Goal: Task Accomplishment & Management: Complete application form

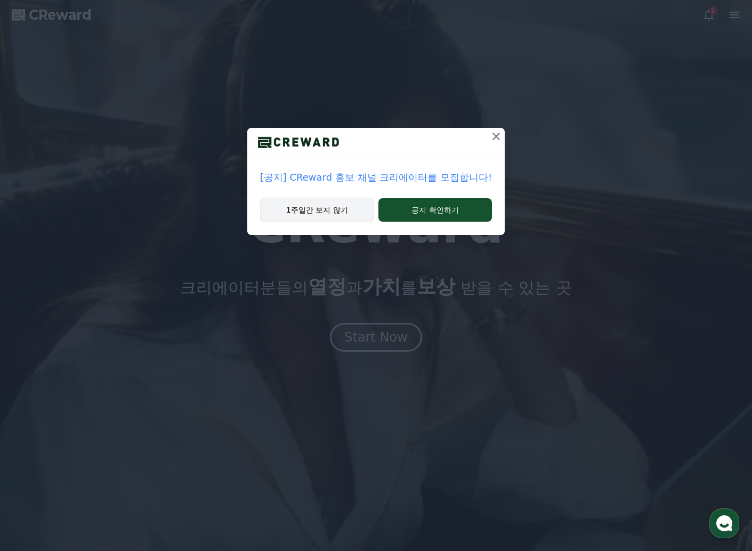
click at [330, 200] on button "1주일간 보지 않기" at bounding box center [317, 210] width 114 height 25
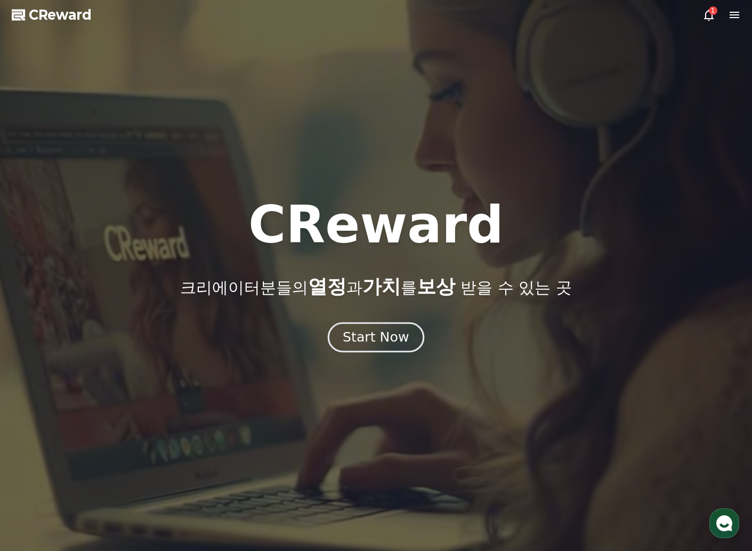
click at [384, 343] on div "Start Now" at bounding box center [376, 337] width 66 height 18
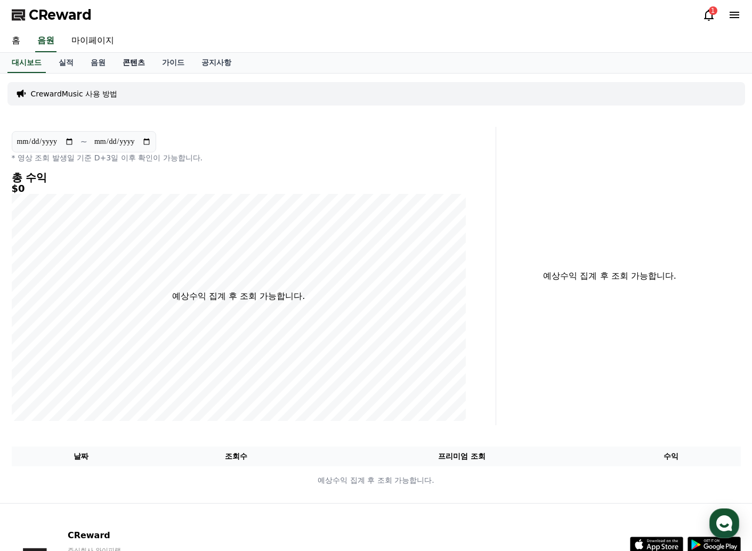
click at [130, 65] on link "콘텐츠" at bounding box center [133, 63] width 39 height 20
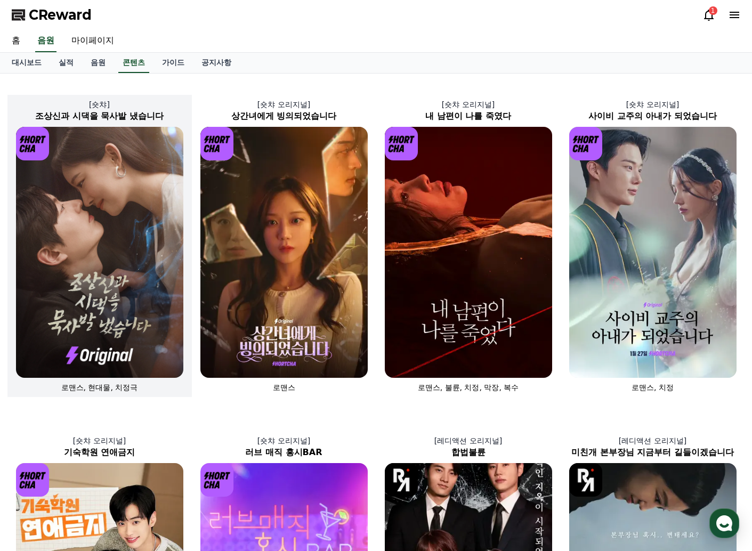
click at [92, 289] on img at bounding box center [99, 252] width 167 height 251
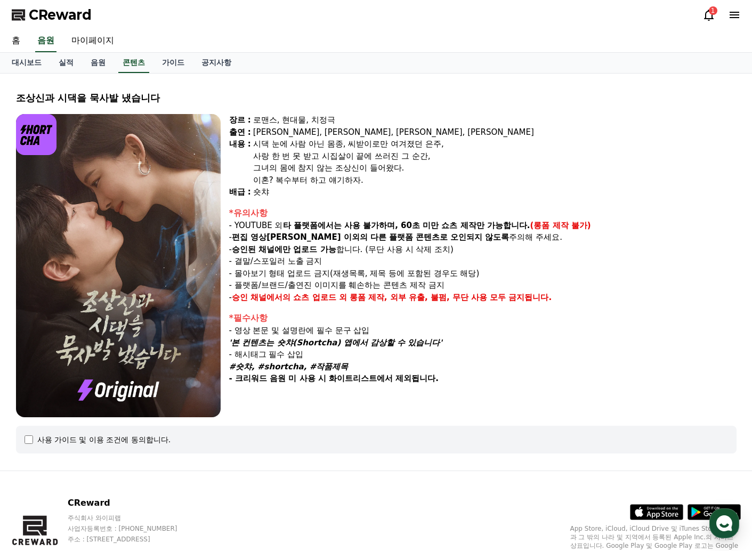
select select
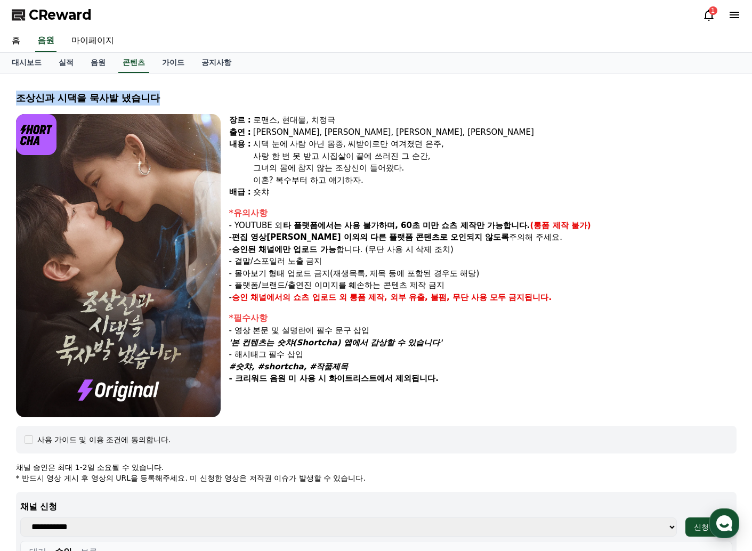
drag, startPoint x: 17, startPoint y: 99, endPoint x: 196, endPoint y: 102, distance: 179.7
click at [196, 102] on div "조상신과 시댁을 묵사발 냈습니다" at bounding box center [376, 98] width 721 height 15
copy div "조상신과 시댁을 묵사발 냈습니다"
drag, startPoint x: 240, startPoint y: 343, endPoint x: 438, endPoint y: 343, distance: 197.2
click at [438, 343] on em "'본 컨텐츠는 숏챠(Shortcha) 앱에서 감상할 수 있습니다'" at bounding box center [335, 343] width 213 height 10
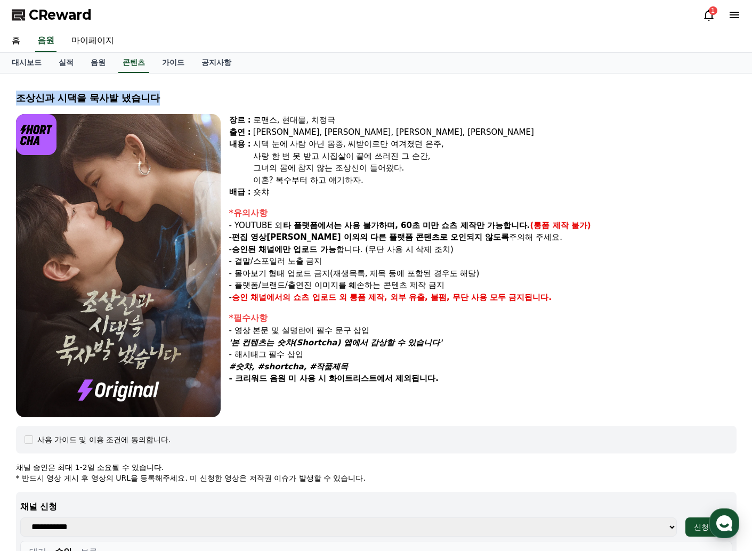
copy em "본 컨텐츠는 숏챠(Shortcha) 앱에서 감상할 수 있습니다"
drag, startPoint x: 147, startPoint y: 99, endPoint x: 13, endPoint y: 99, distance: 133.8
click at [9, 99] on div "조상[DEMOGRAPHIC_DATA]과 시댁을 묵사발 냈습니다 장르 : 로맨스, 현대물, 치정극 출연 : [PERSON_NAME], [PERS…" at bounding box center [376, 436] width 738 height 716
copy div "조상신과 시댁을 묵사발 냈습니다"
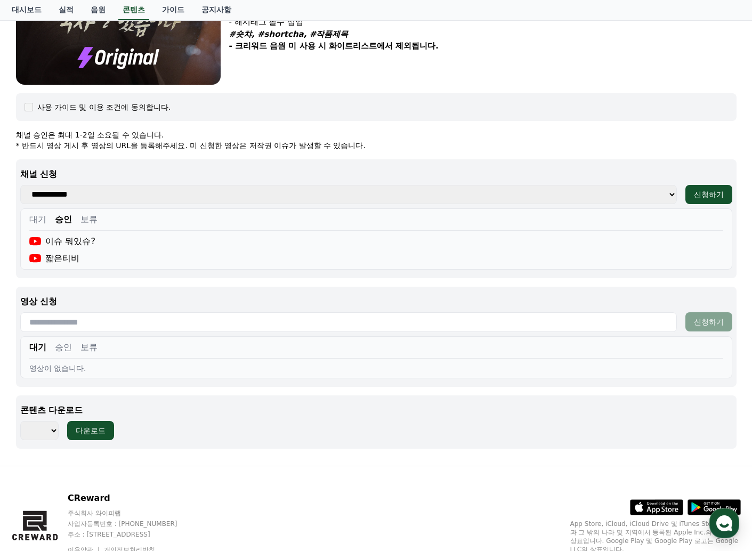
scroll to position [380, 0]
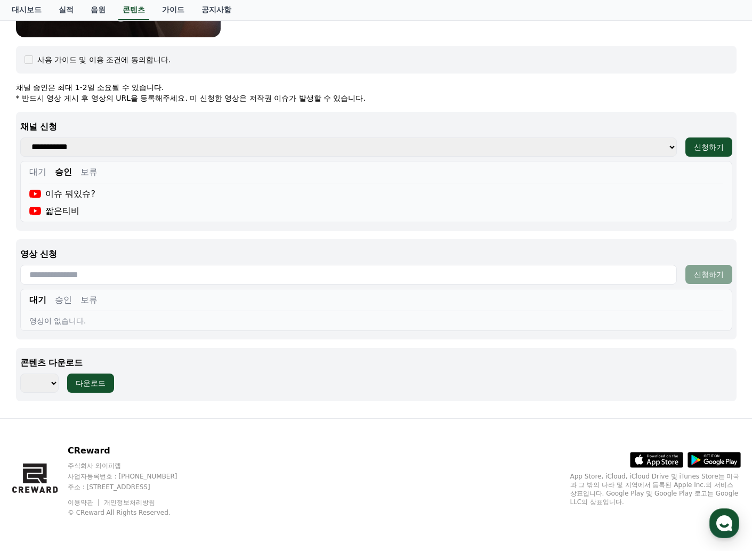
click at [119, 275] on input "text" at bounding box center [348, 275] width 657 height 20
paste input "**********"
type input "**********"
click at [710, 273] on div "신청하기" at bounding box center [709, 274] width 30 height 11
drag, startPoint x: 57, startPoint y: 418, endPoint x: 71, endPoint y: 410, distance: 16.5
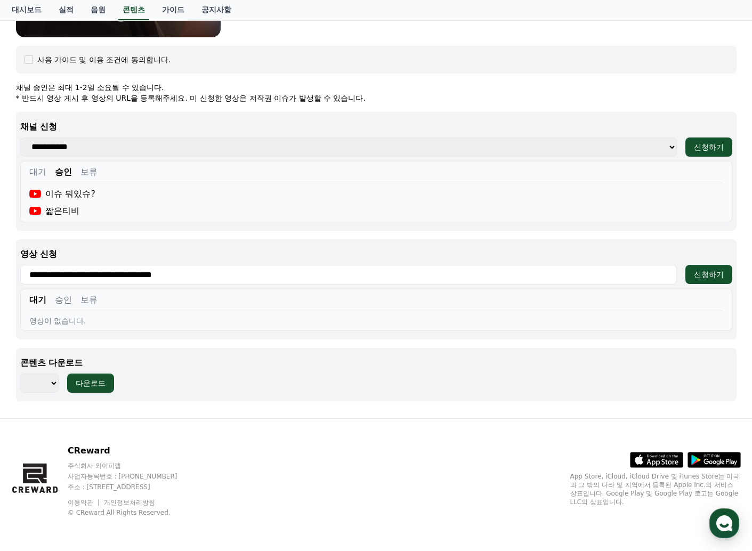
click at [57, 418] on div "CReward 주식회사 와이피랩 사업자등록번호 : 655-81-03655 주소 : 경기도 김포시 양촌읍 양곡로 495, 3층 305-비이16호…" at bounding box center [376, 484] width 752 height 133
click at [0, 270] on html "CReward 1 홈 음원 마이페이지 대시보드 실적 음원 콘텐츠 가이드 공지사항 조상신과 시댁을 묵사발 냈습니다 장르 : 로맨스, 현대물, 치…" at bounding box center [376, 85] width 752 height 931
click at [699, 275] on div "신청하기" at bounding box center [709, 274] width 30 height 11
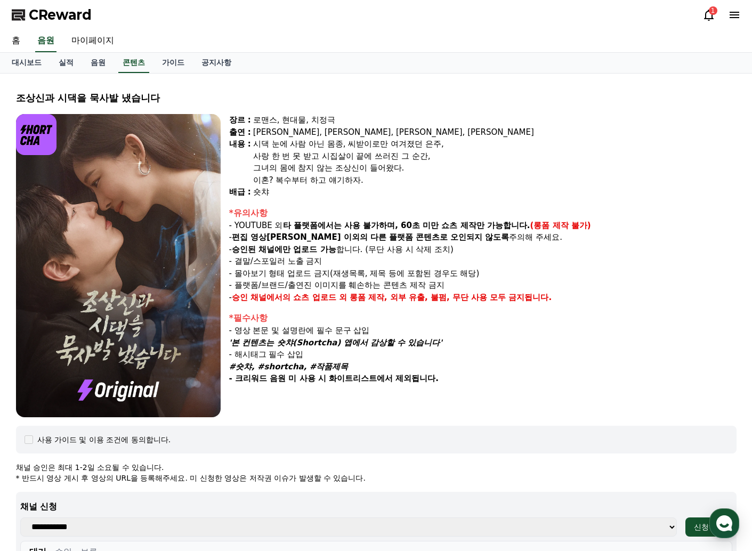
select select
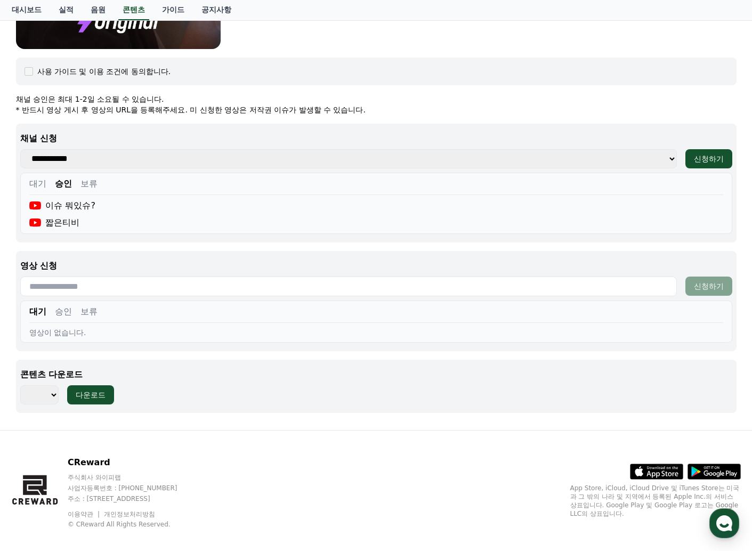
scroll to position [380, 0]
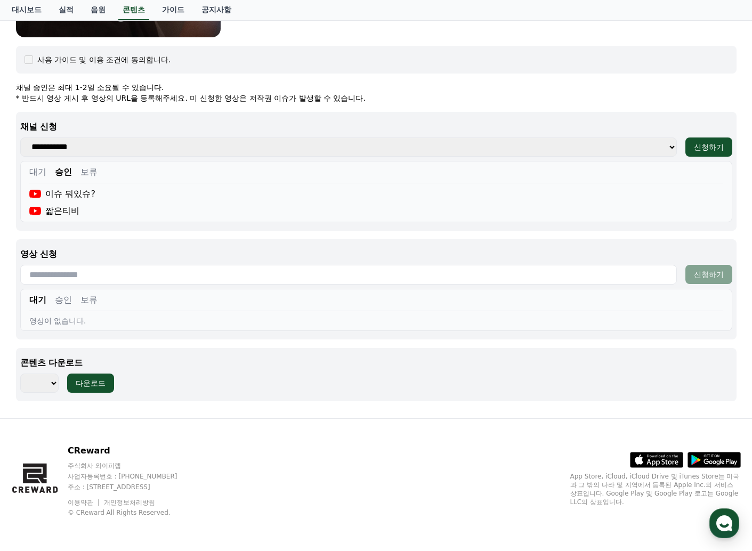
click at [68, 305] on button "승인" at bounding box center [63, 300] width 17 height 13
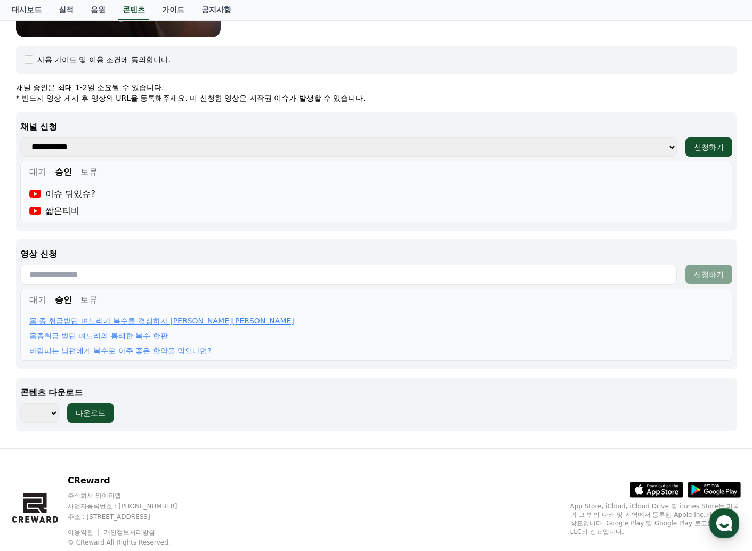
click at [188, 373] on div "**********" at bounding box center [376, 256] width 721 height 349
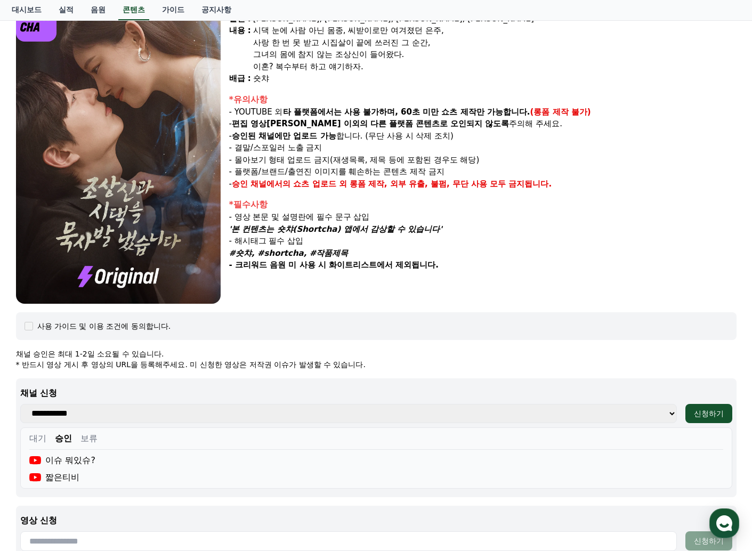
scroll to position [0, 0]
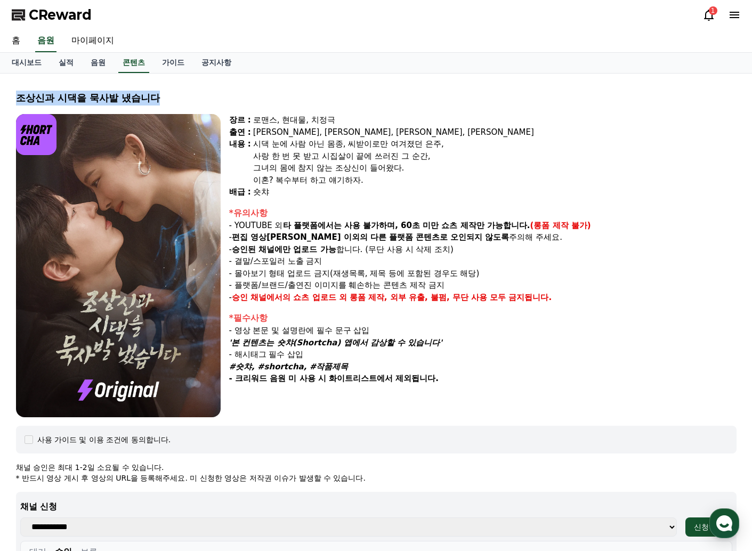
drag, startPoint x: 182, startPoint y: 101, endPoint x: 14, endPoint y: 101, distance: 167.9
click at [14, 101] on div "조상[DEMOGRAPHIC_DATA]과 시댁을 묵사발 냈습니다 장르 : 로맨스, 현대물, 치정극 출연 : [PERSON_NAME], [PERS…" at bounding box center [376, 451] width 729 height 738
copy div "조상신과 시댁을 묵사발 냈습니다"
